Goal: Information Seeking & Learning: Learn about a topic

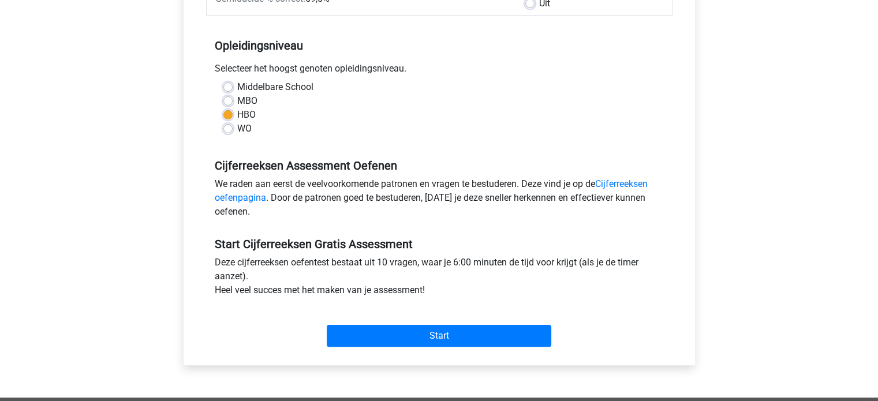
scroll to position [231, 0]
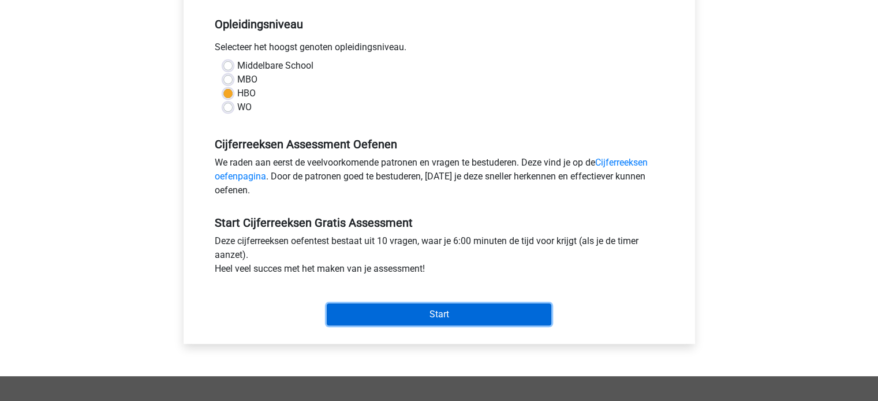
click at [406, 311] on input "Start" at bounding box center [439, 315] width 225 height 22
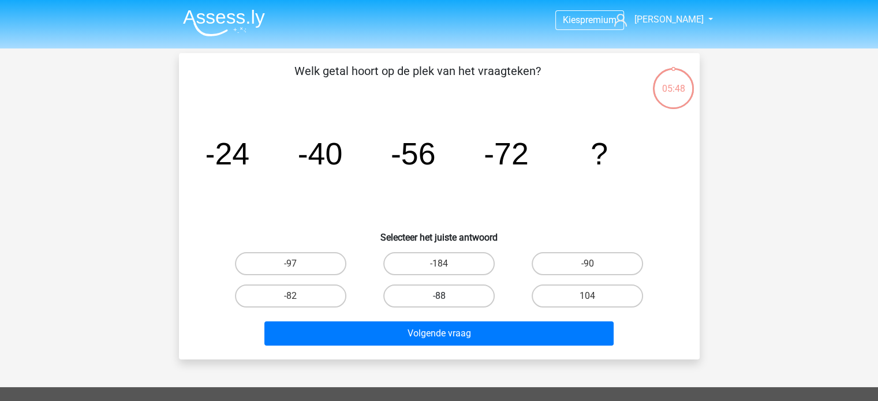
click at [433, 298] on label "-88" at bounding box center [438, 296] width 111 height 23
click at [439, 298] on input "-88" at bounding box center [443, 300] width 8 height 8
radio input "true"
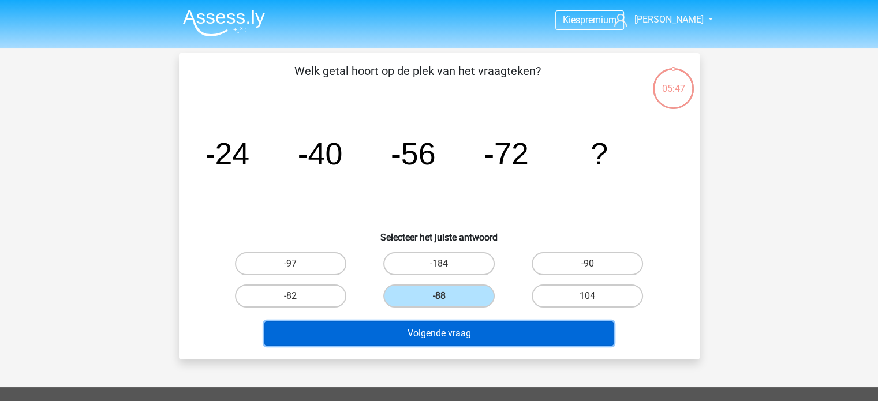
click at [444, 333] on button "Volgende vraag" at bounding box center [439, 334] width 349 height 24
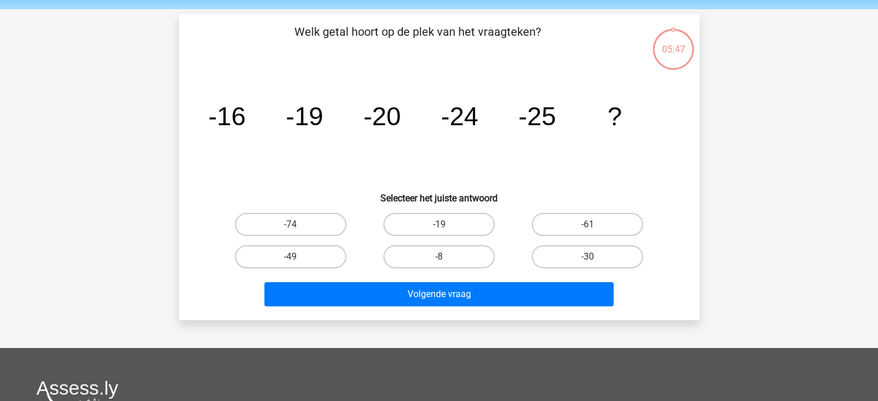
scroll to position [53, 0]
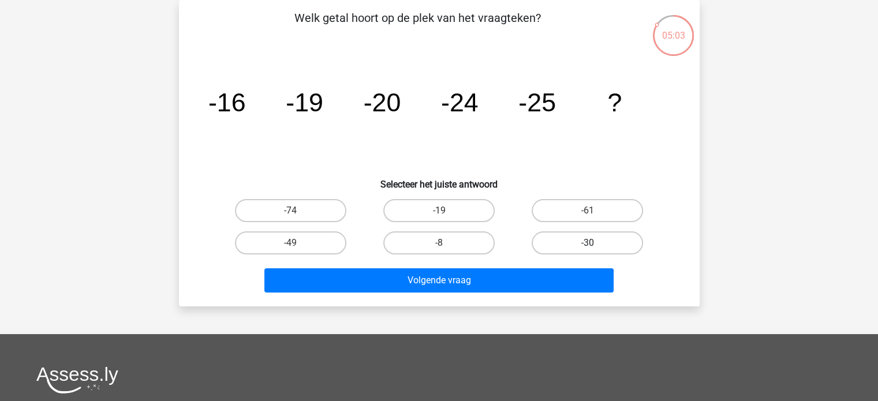
click at [568, 241] on label "-30" at bounding box center [587, 243] width 111 height 23
click at [588, 243] on input "-30" at bounding box center [592, 247] width 8 height 8
radio input "true"
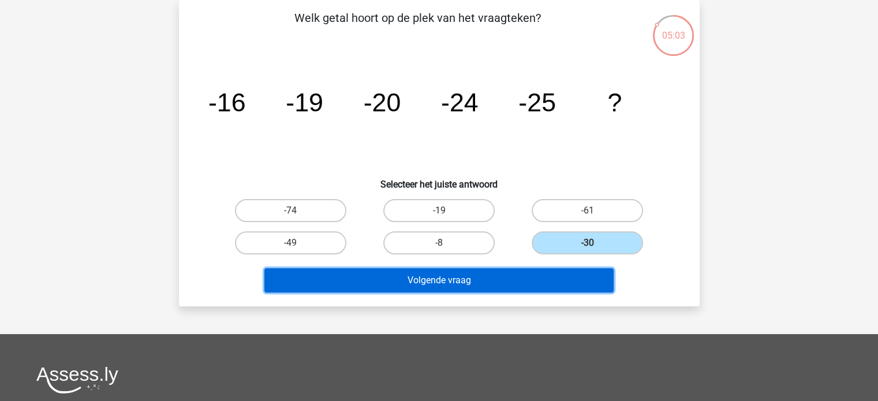
click at [468, 279] on button "Volgende vraag" at bounding box center [439, 281] width 349 height 24
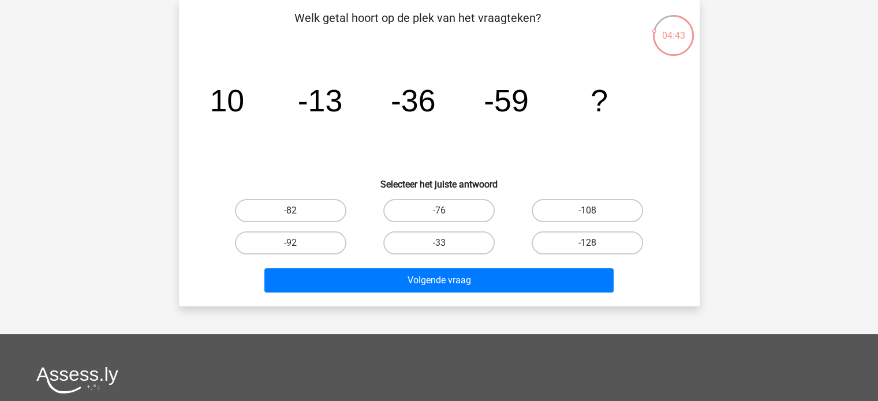
click at [275, 210] on label "-82" at bounding box center [290, 210] width 111 height 23
click at [291, 211] on input "-82" at bounding box center [295, 215] width 8 height 8
radio input "true"
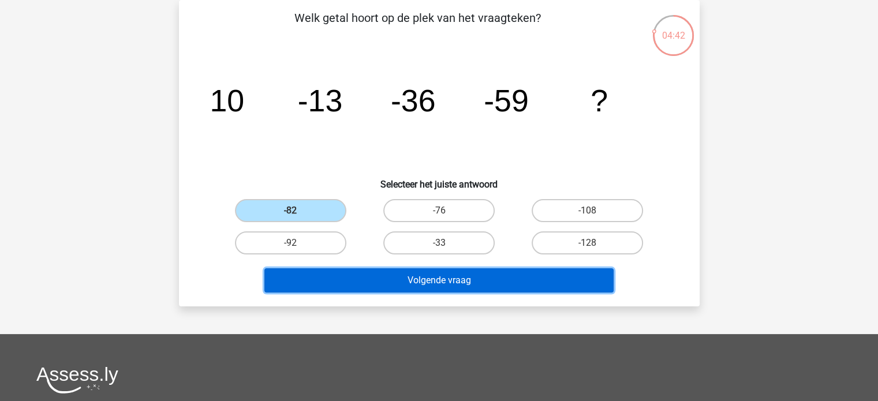
click at [456, 278] on button "Volgende vraag" at bounding box center [439, 281] width 349 height 24
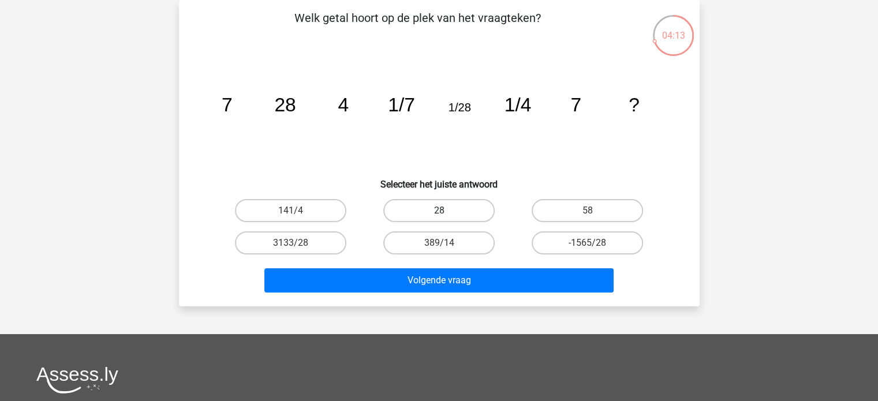
click at [467, 210] on label "28" at bounding box center [438, 210] width 111 height 23
click at [446, 211] on input "28" at bounding box center [443, 215] width 8 height 8
radio input "true"
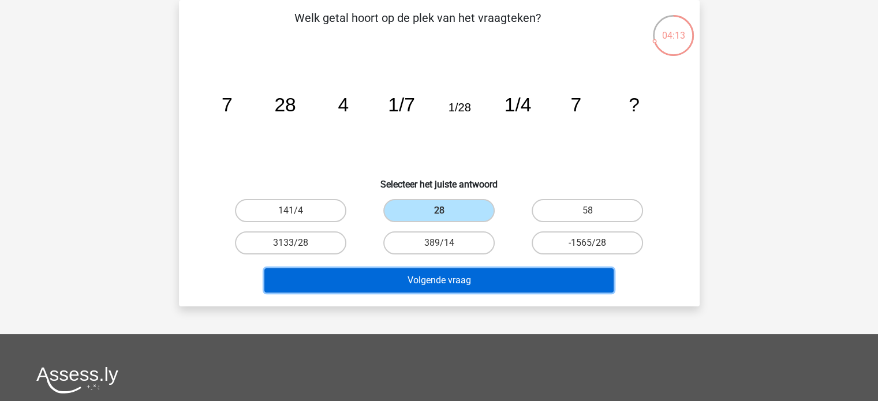
click at [418, 285] on button "Volgende vraag" at bounding box center [439, 281] width 349 height 24
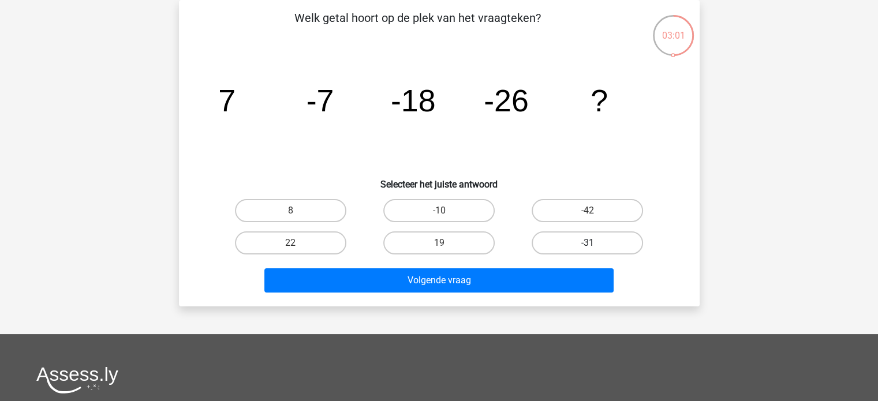
click at [565, 242] on label "-31" at bounding box center [587, 243] width 111 height 23
click at [588, 243] on input "-31" at bounding box center [592, 247] width 8 height 8
radio input "true"
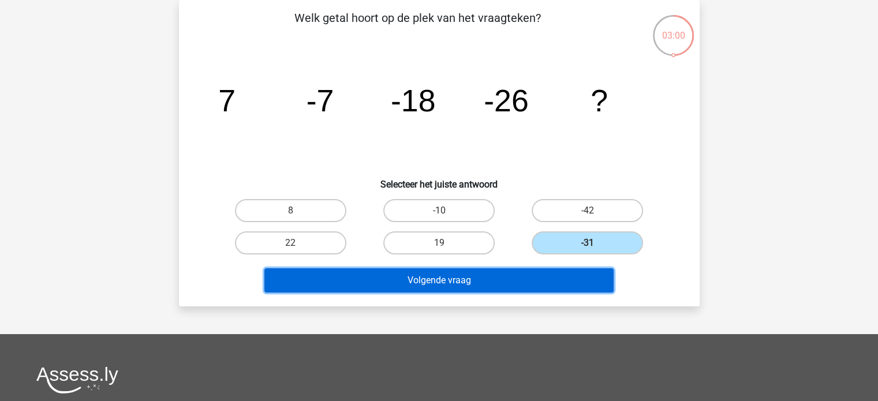
click at [438, 277] on button "Volgende vraag" at bounding box center [439, 281] width 349 height 24
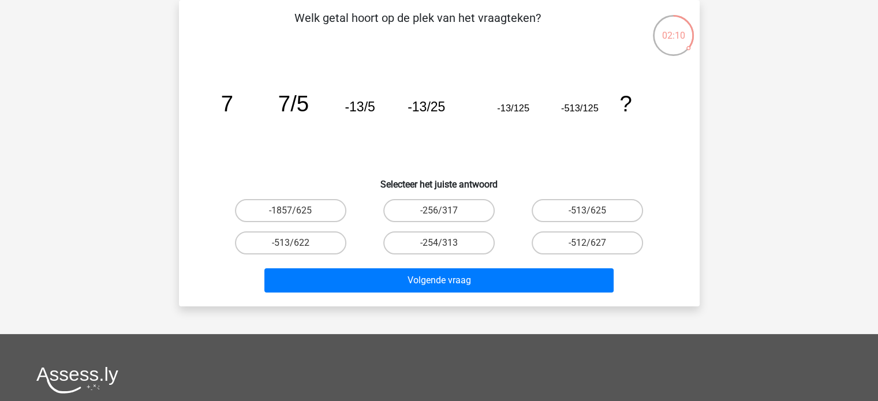
click at [592, 212] on input "-513/625" at bounding box center [592, 215] width 8 height 8
radio input "true"
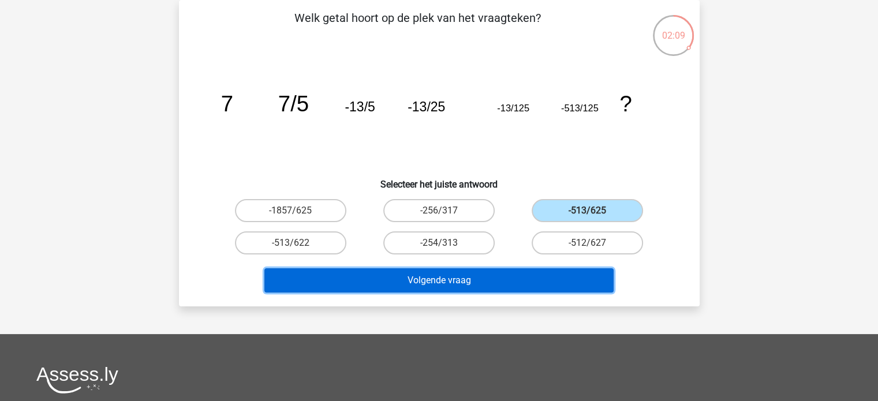
click at [479, 281] on button "Volgende vraag" at bounding box center [439, 281] width 349 height 24
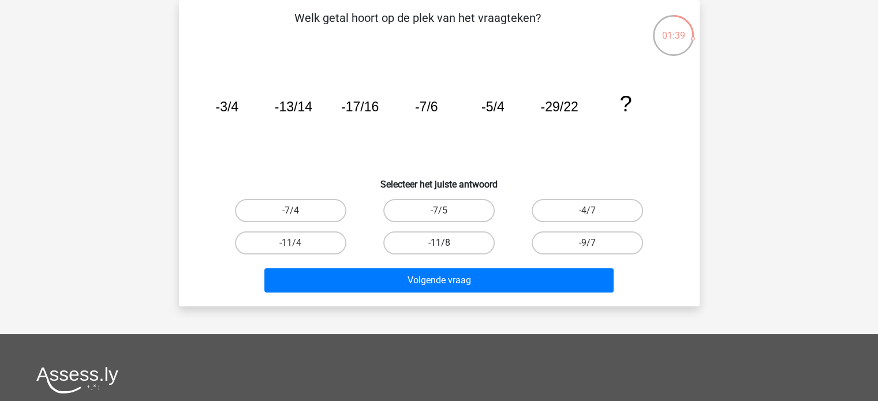
click at [455, 241] on label "-11/8" at bounding box center [438, 243] width 111 height 23
click at [446, 243] on input "-11/8" at bounding box center [443, 247] width 8 height 8
radio input "true"
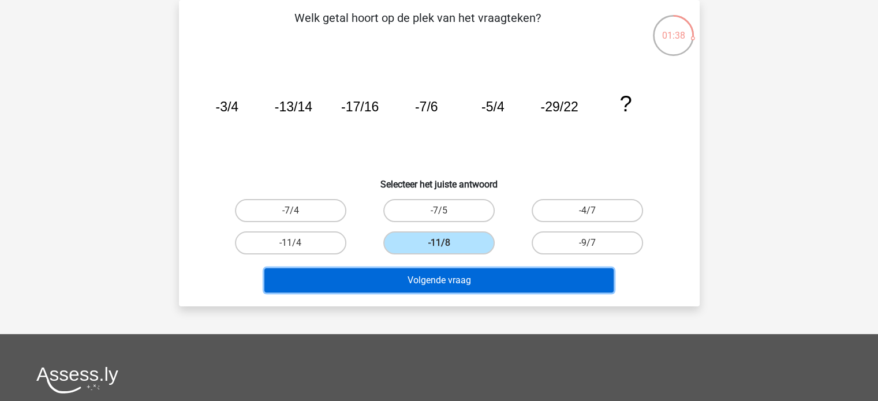
click at [448, 281] on button "Volgende vraag" at bounding box center [439, 281] width 349 height 24
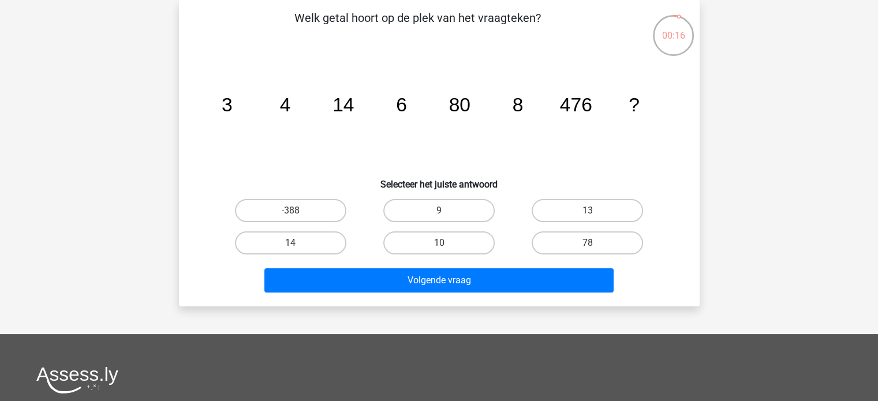
click at [439, 260] on div "Volgende vraag" at bounding box center [440, 278] width 484 height 38
click at [444, 243] on input "10" at bounding box center [443, 247] width 8 height 8
radio input "true"
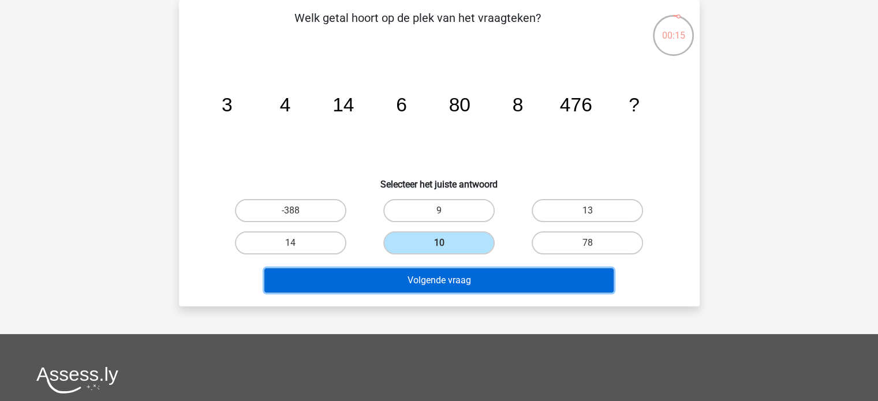
click at [435, 281] on button "Volgende vraag" at bounding box center [439, 281] width 349 height 24
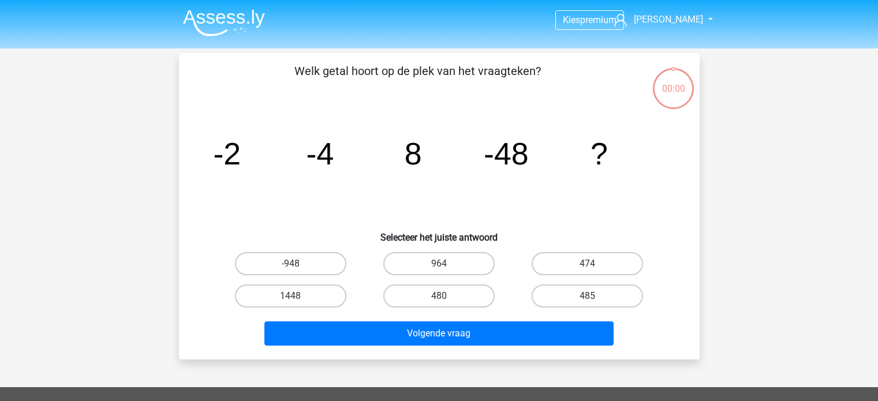
scroll to position [53, 0]
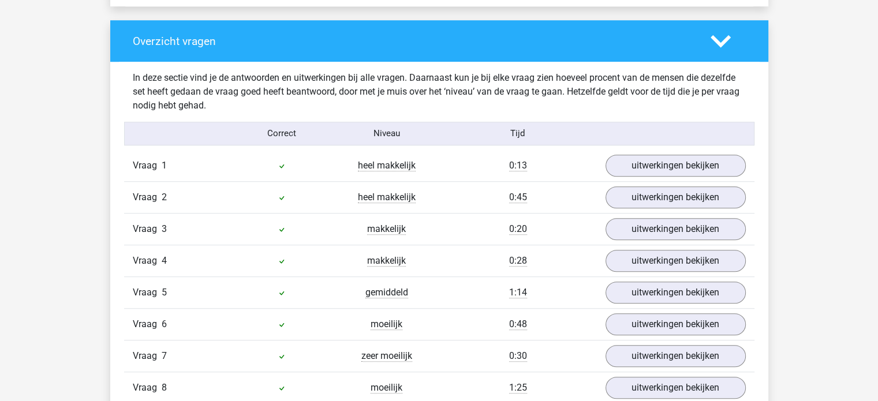
scroll to position [924, 0]
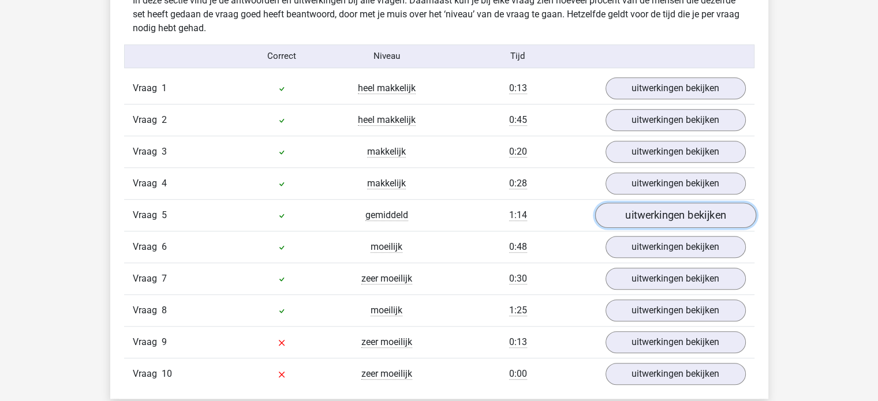
click at [668, 215] on link "uitwerkingen bekijken" at bounding box center [675, 215] width 161 height 25
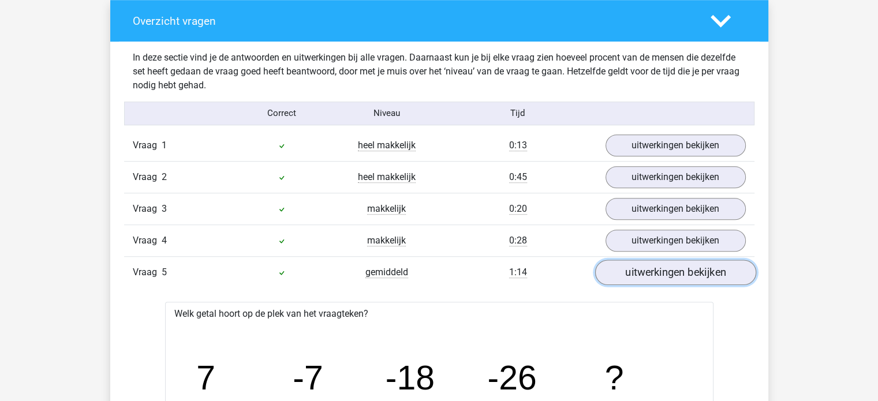
scroll to position [847, 0]
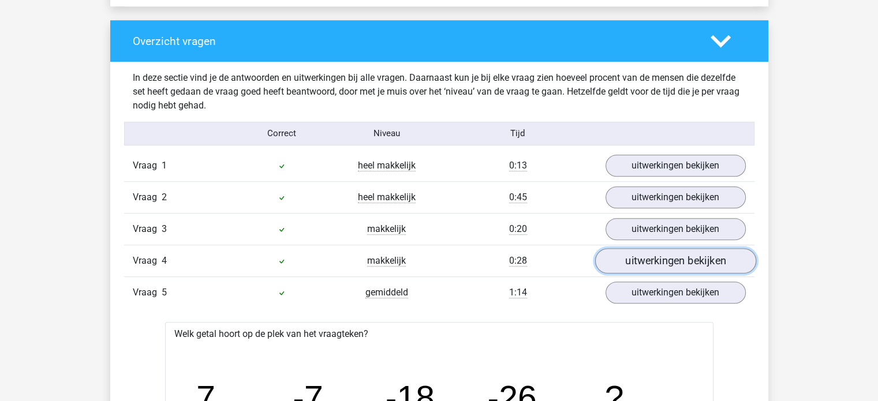
click at [653, 260] on link "uitwerkingen bekijken" at bounding box center [675, 260] width 161 height 25
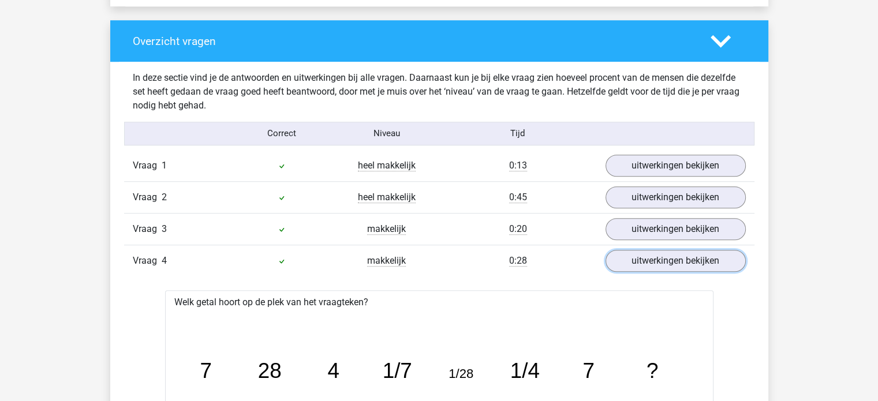
click at [653, 259] on link "uitwerkingen bekijken" at bounding box center [676, 261] width 140 height 22
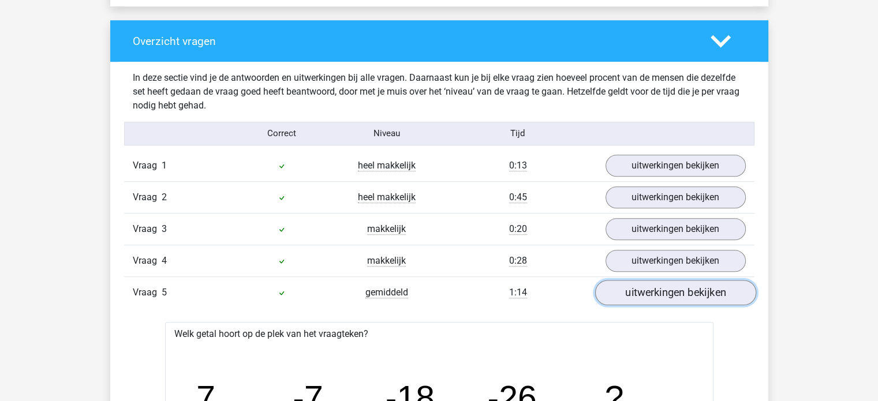
click at [652, 288] on link "uitwerkingen bekijken" at bounding box center [675, 292] width 161 height 25
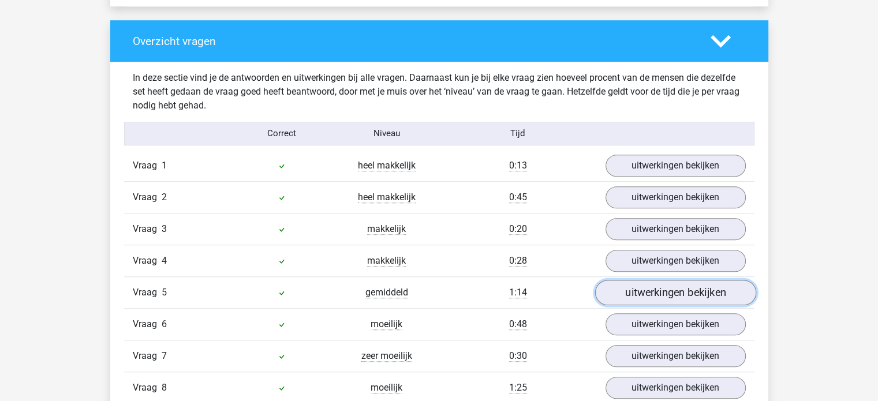
scroll to position [924, 0]
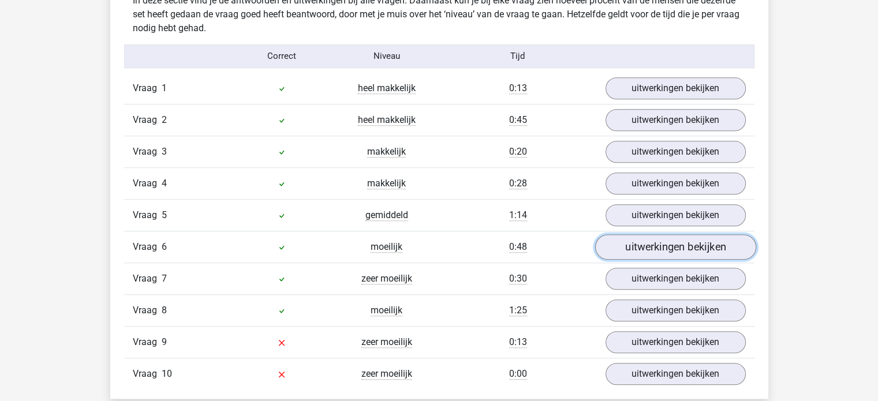
click at [652, 237] on link "uitwerkingen bekijken" at bounding box center [675, 246] width 161 height 25
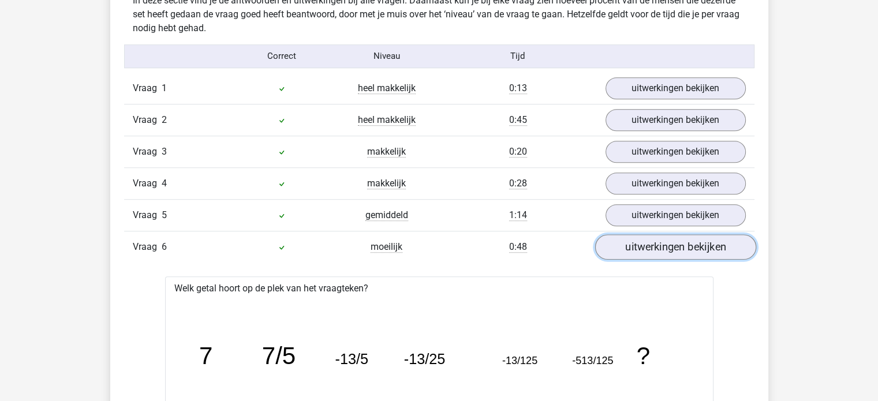
click at [651, 242] on link "uitwerkingen bekijken" at bounding box center [675, 246] width 161 height 25
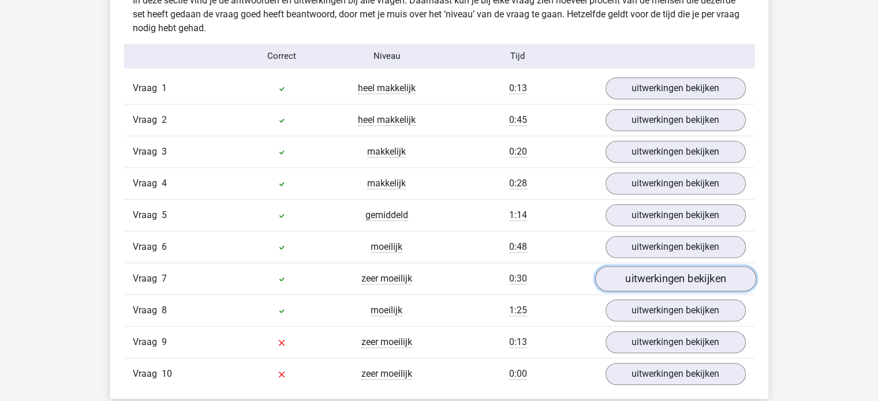
click at [655, 276] on link "uitwerkingen bekijken" at bounding box center [675, 278] width 161 height 25
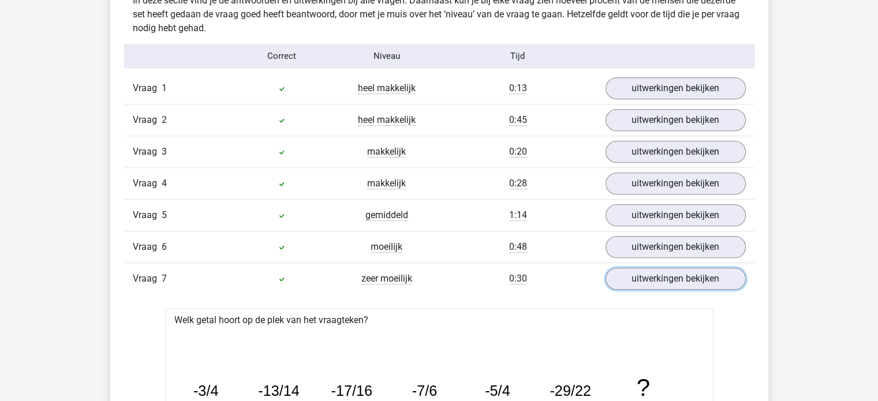
click at [655, 275] on link "uitwerkingen bekijken" at bounding box center [676, 279] width 140 height 22
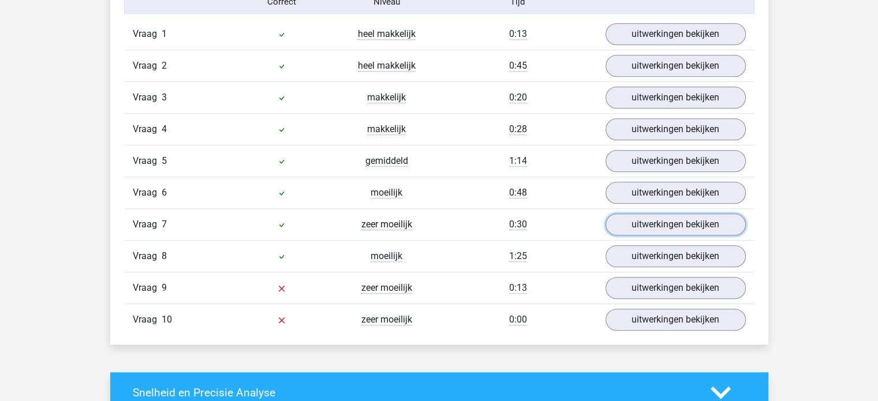
scroll to position [1001, 0]
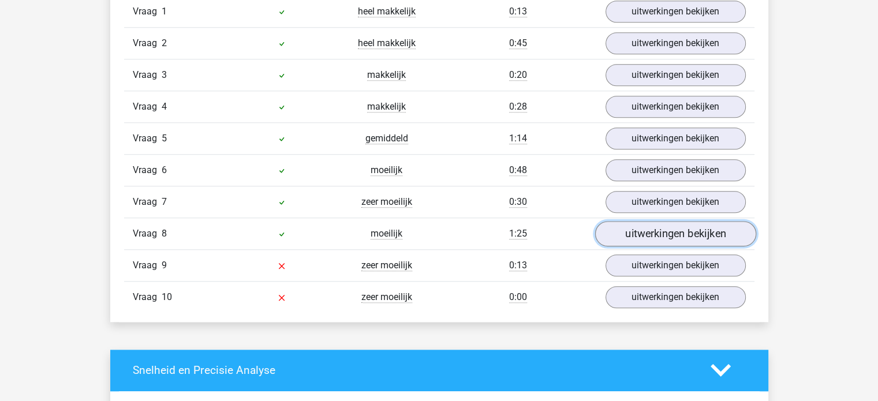
click at [661, 233] on link "uitwerkingen bekijken" at bounding box center [675, 233] width 161 height 25
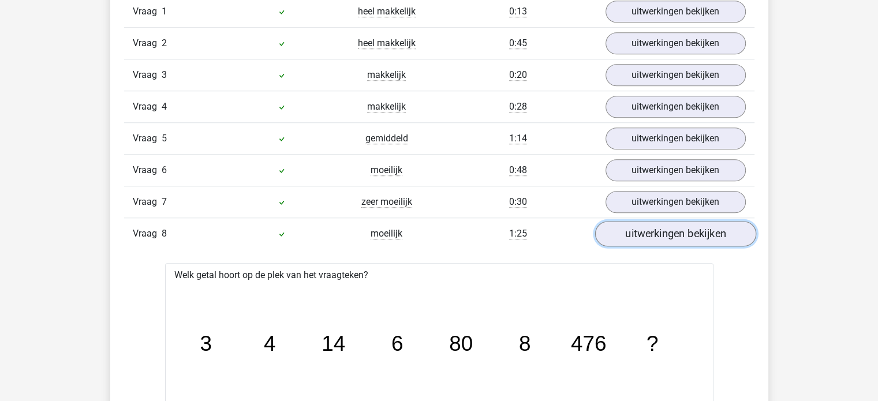
click at [661, 234] on link "uitwerkingen bekijken" at bounding box center [675, 233] width 161 height 25
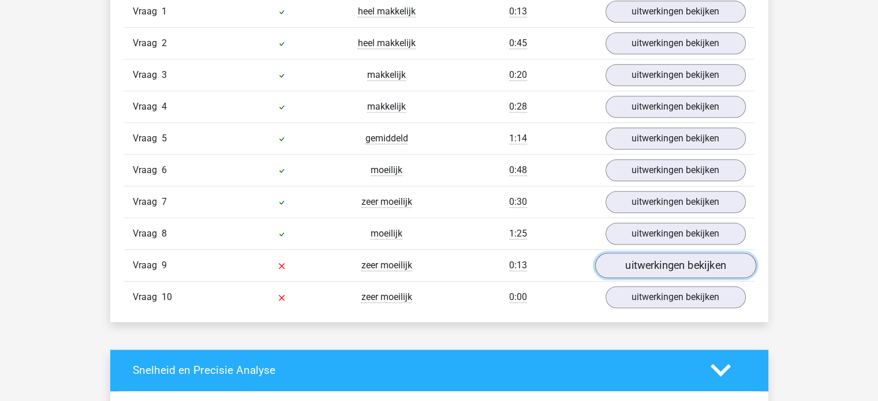
click at [658, 260] on link "uitwerkingen bekijken" at bounding box center [675, 265] width 161 height 25
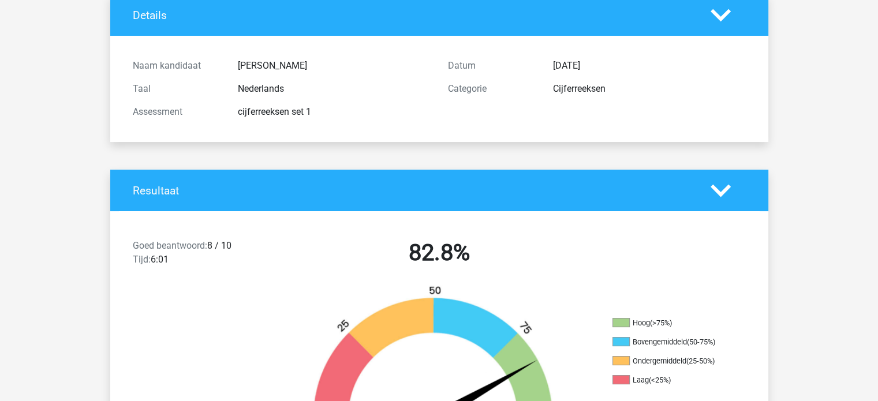
scroll to position [0, 0]
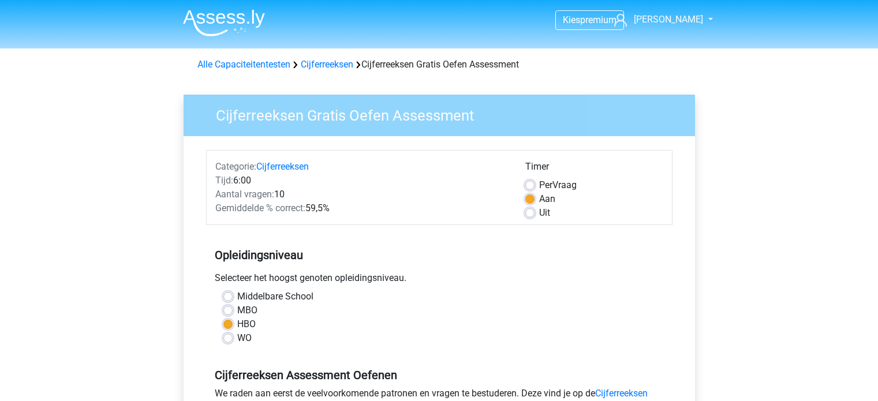
scroll to position [231, 0]
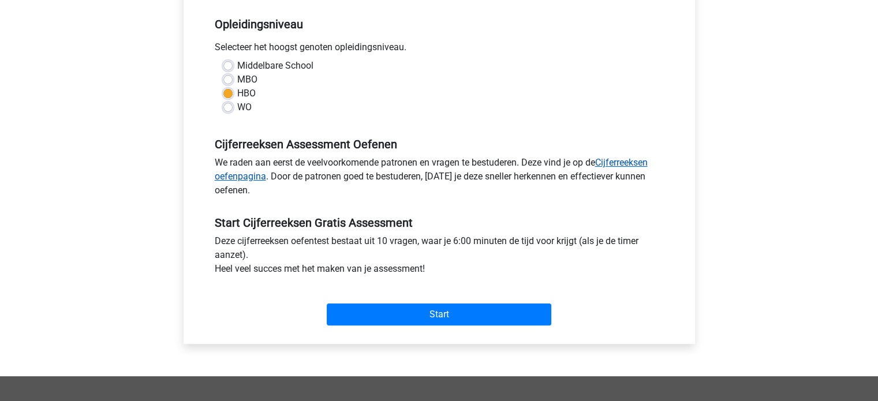
click at [632, 161] on link "Cijferreeksen oefenpagina" at bounding box center [431, 169] width 433 height 25
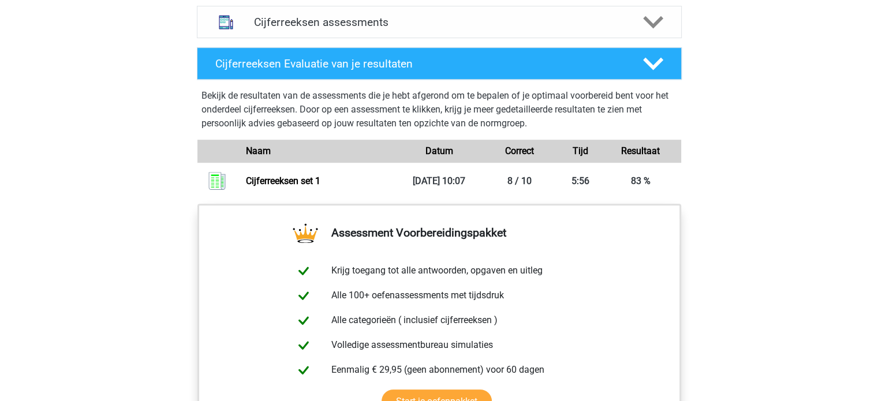
scroll to position [616, 0]
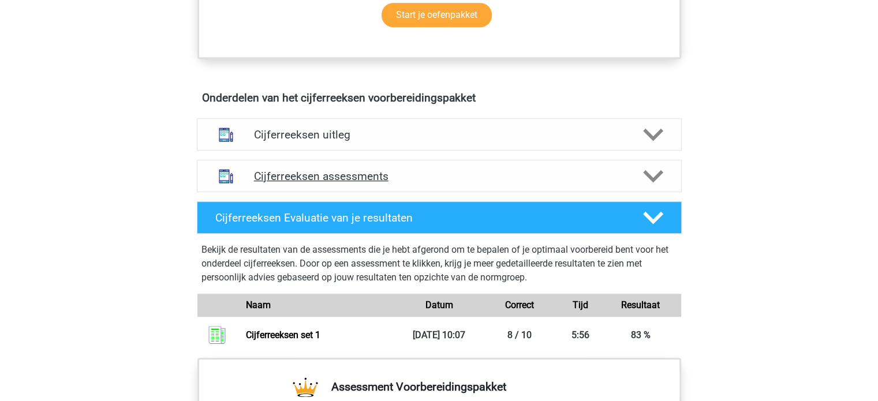
click at [438, 183] on h4 "Cijferreeksen assessments" at bounding box center [439, 176] width 371 height 13
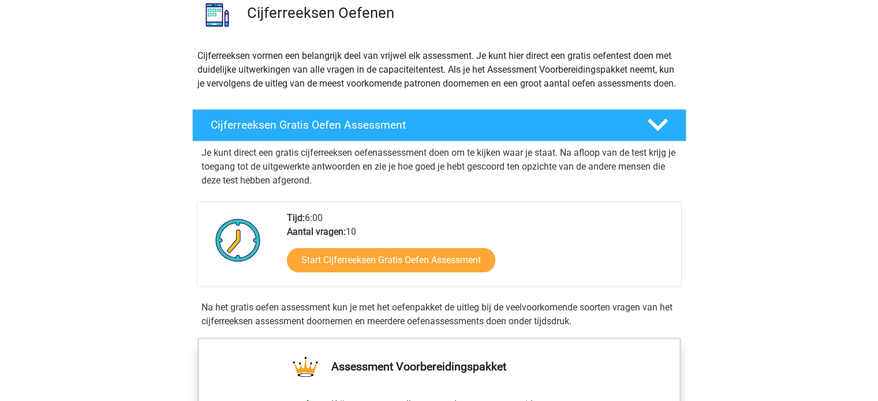
scroll to position [0, 0]
